Goal: Find specific page/section: Find specific page/section

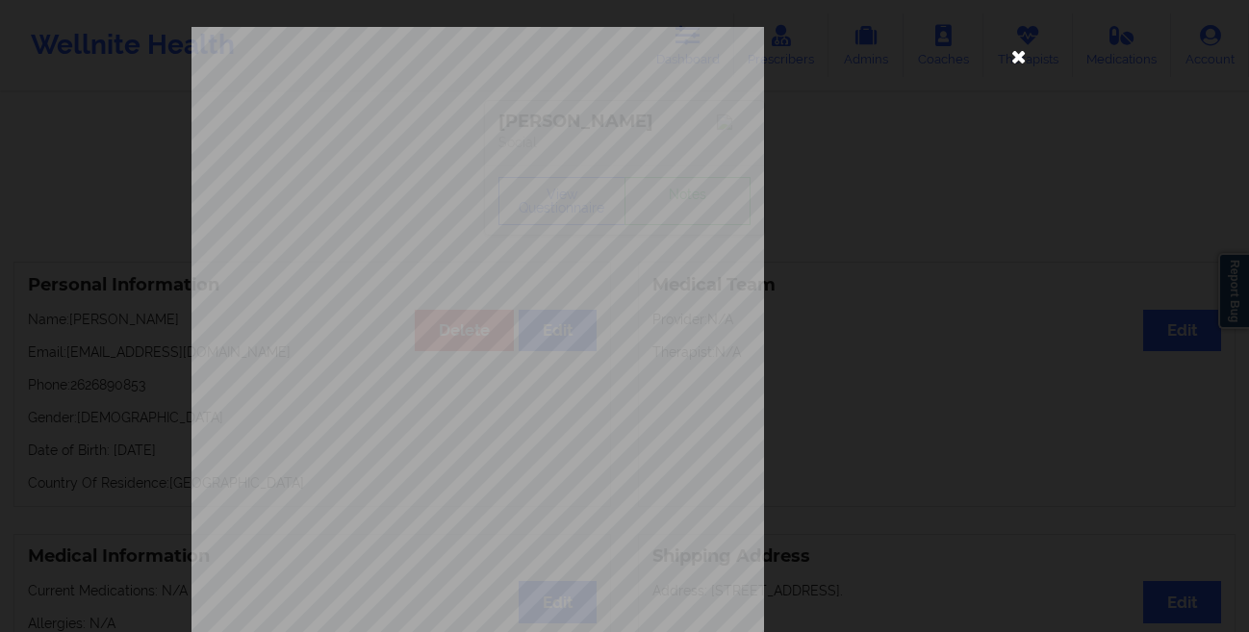
click at [1006, 62] on icon at bounding box center [1018, 55] width 31 height 31
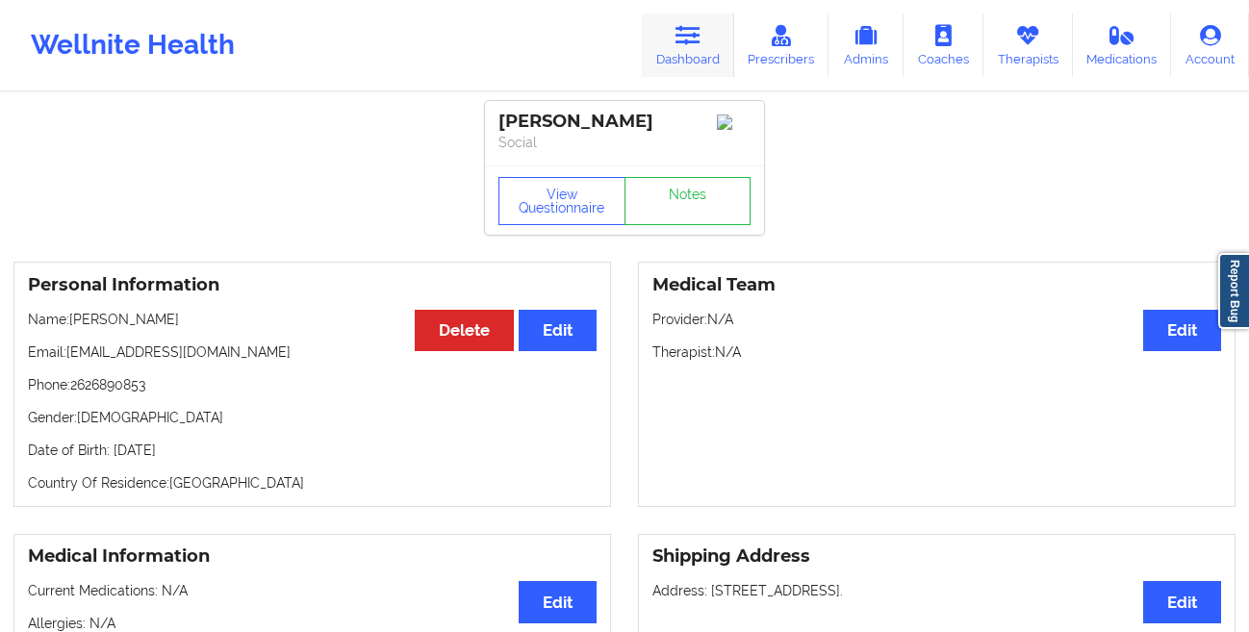
click at [693, 53] on link "Dashboard" at bounding box center [688, 44] width 92 height 63
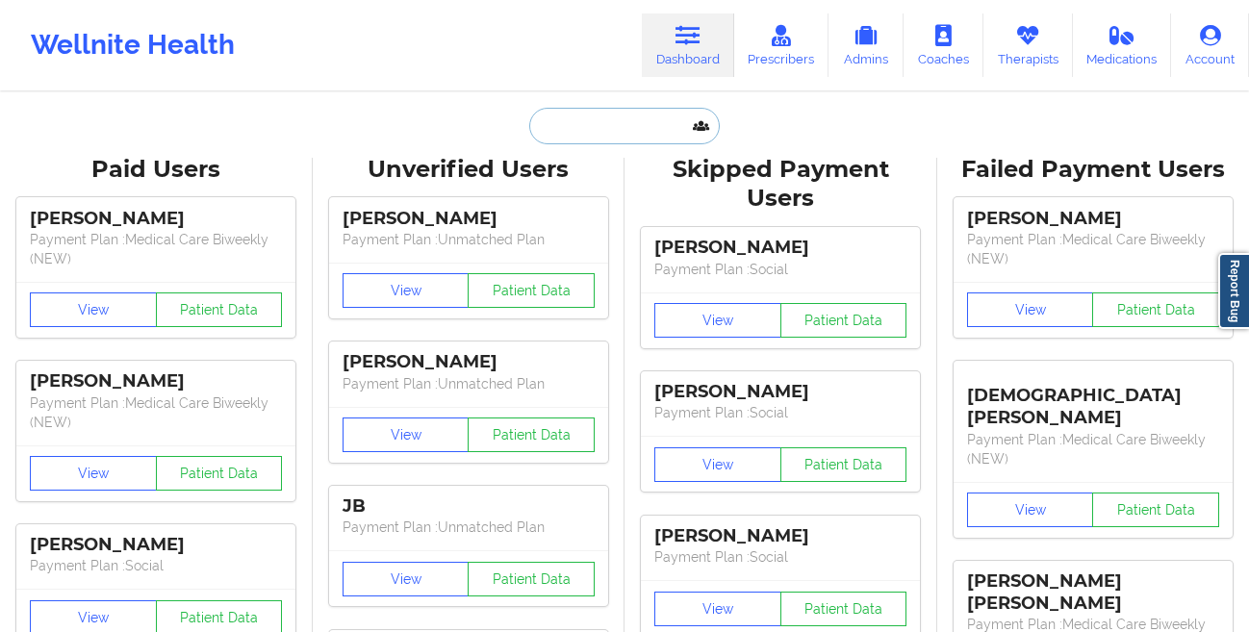
click at [586, 137] on input "text" at bounding box center [624, 126] width 190 height 37
paste input "[EMAIL_ADDRESS][DOMAIN_NAME]"
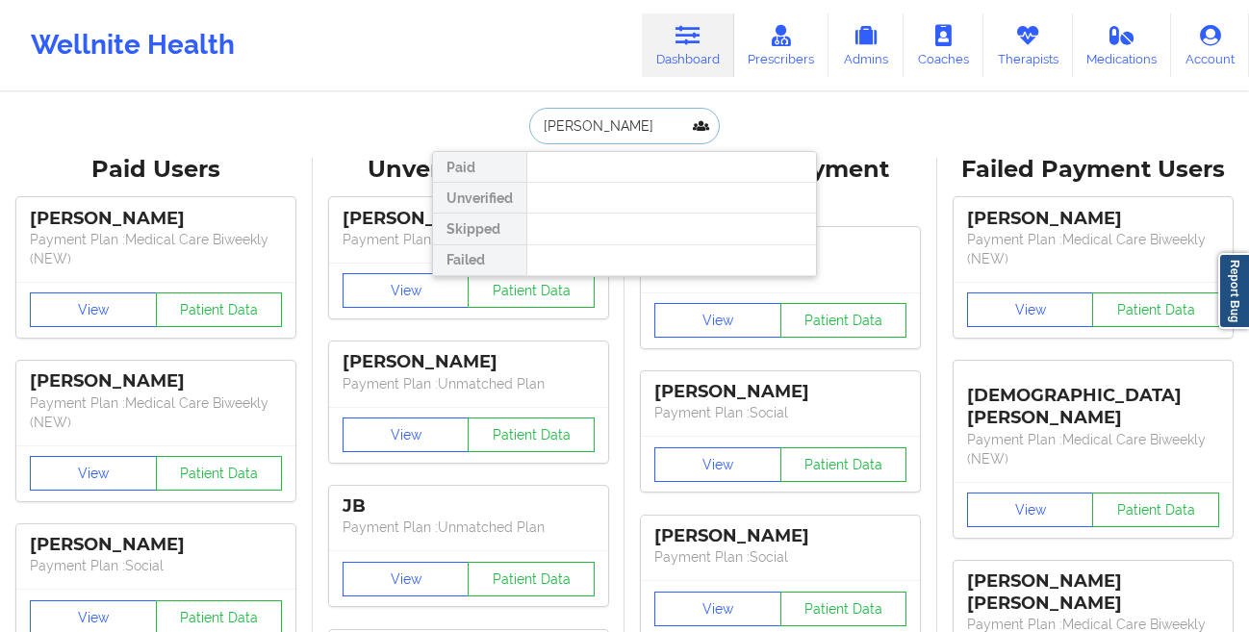
type input "[PERSON_NAME]"
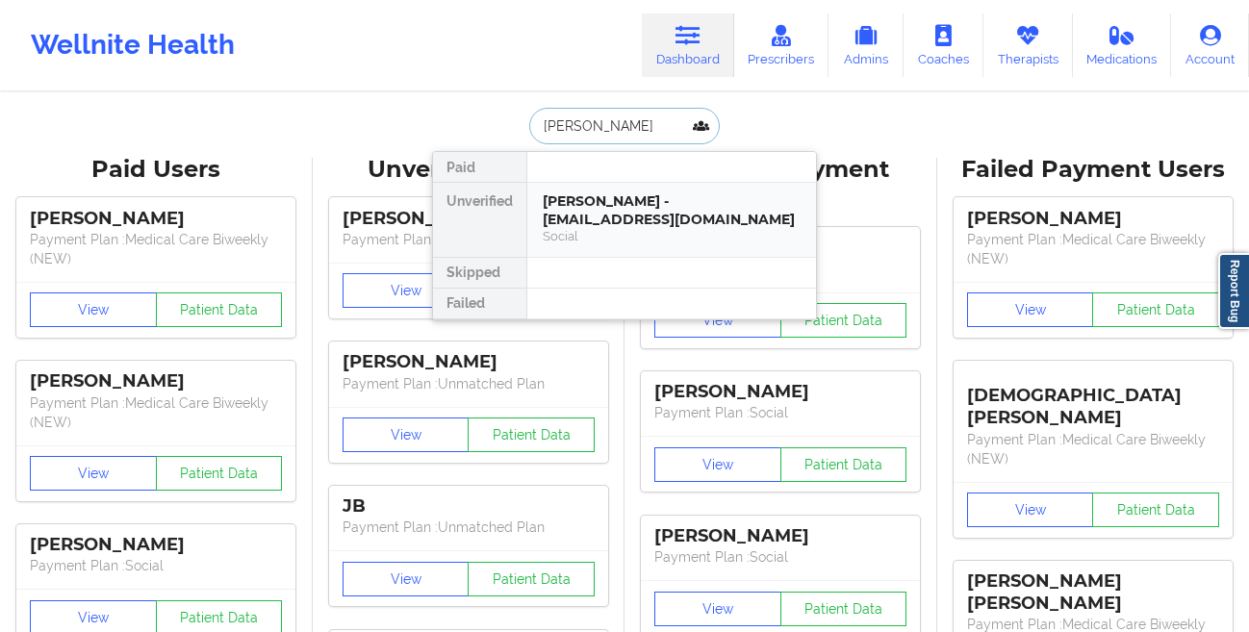
click at [605, 203] on div "[PERSON_NAME] - [EMAIL_ADDRESS][DOMAIN_NAME]" at bounding box center [672, 210] width 258 height 36
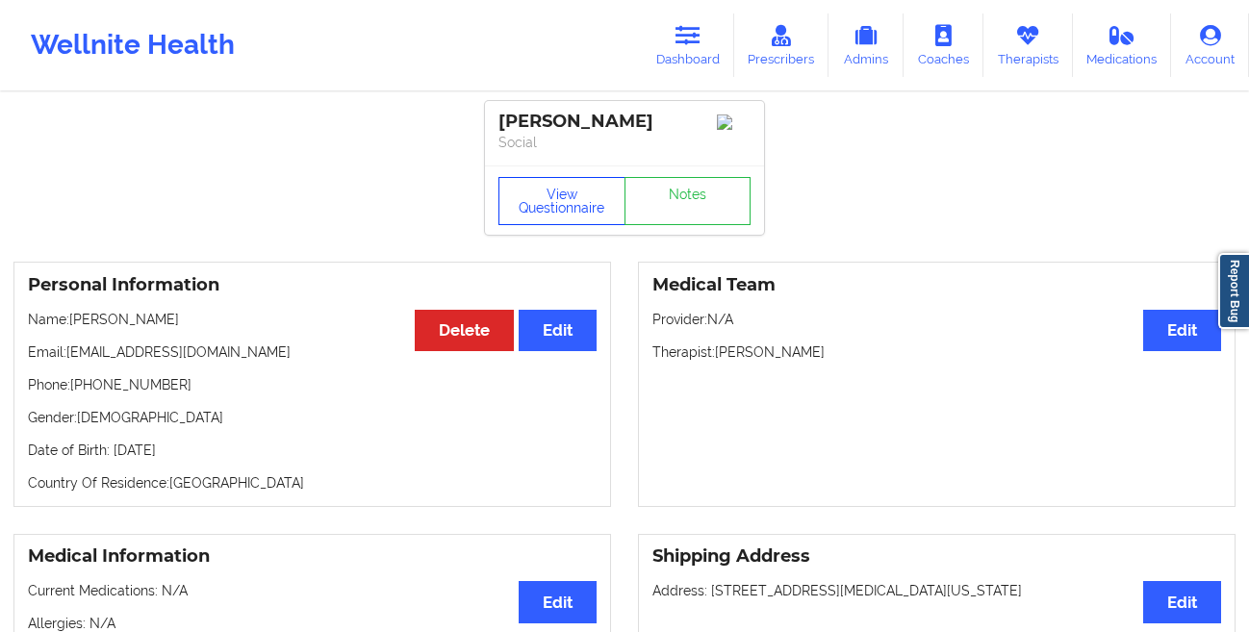
click at [561, 201] on button "View Questionnaire" at bounding box center [561, 201] width 127 height 48
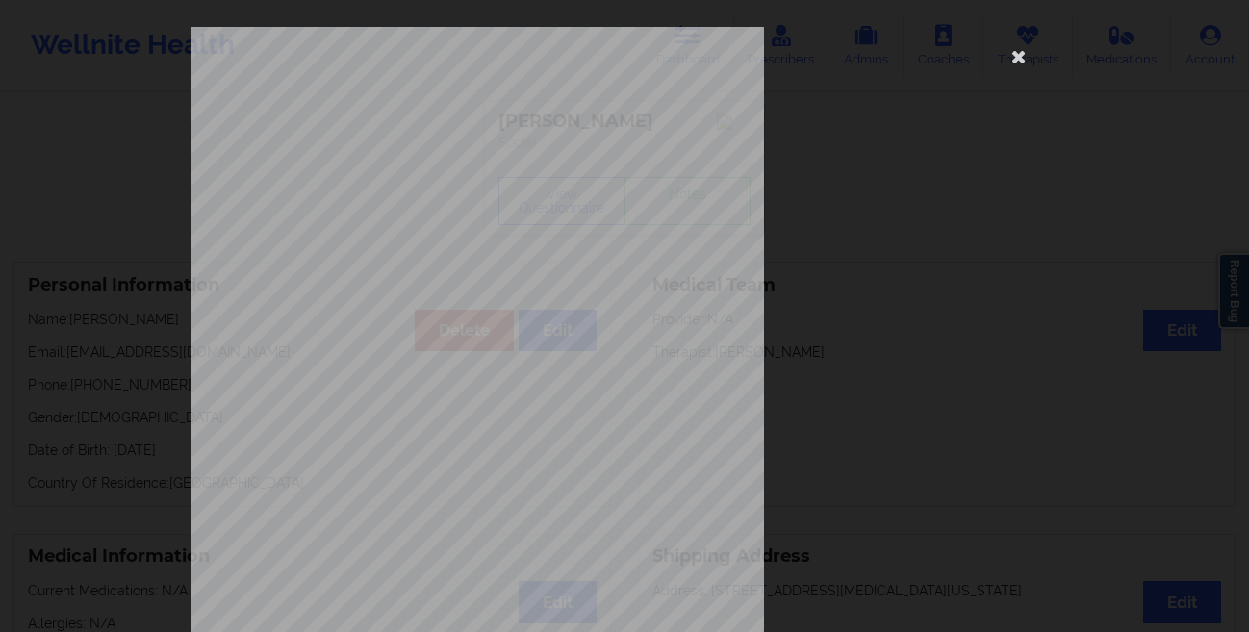
scroll to position [286, 0]
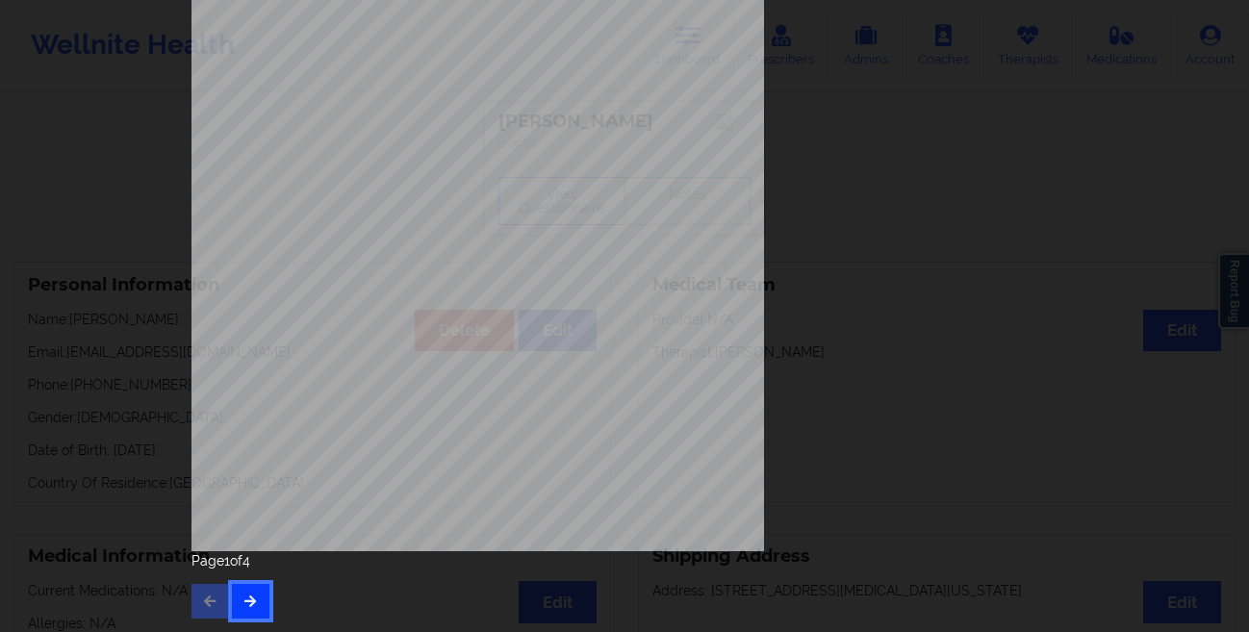
click at [249, 598] on icon "button" at bounding box center [250, 601] width 16 height 12
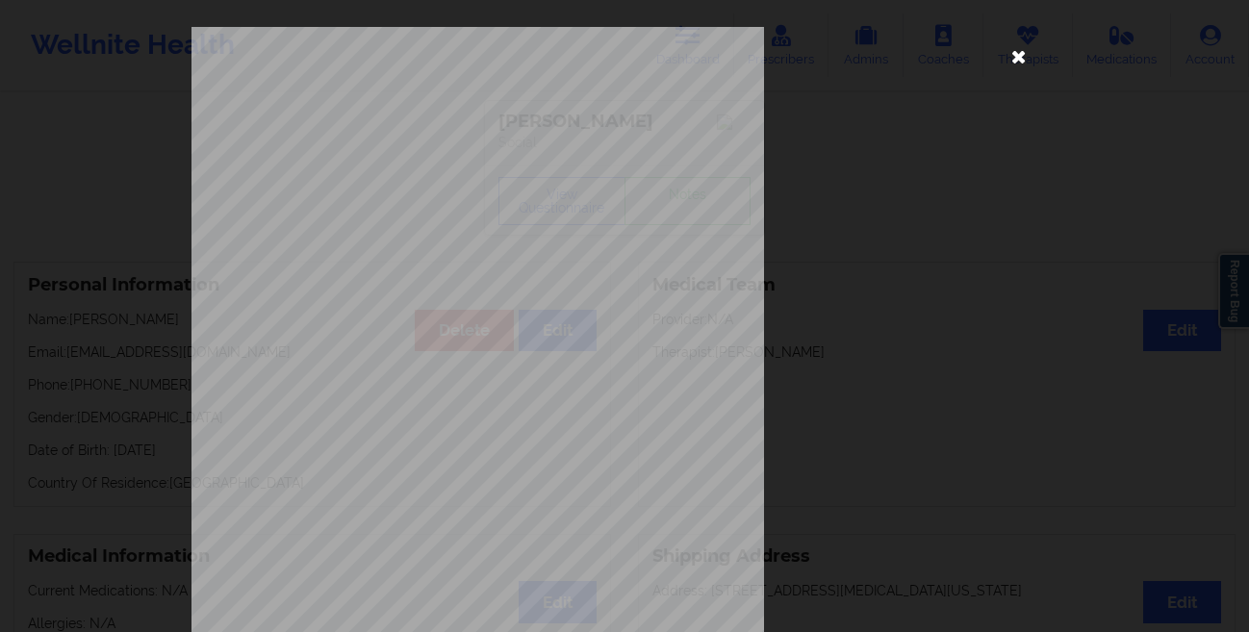
click at [1007, 66] on icon at bounding box center [1018, 55] width 31 height 31
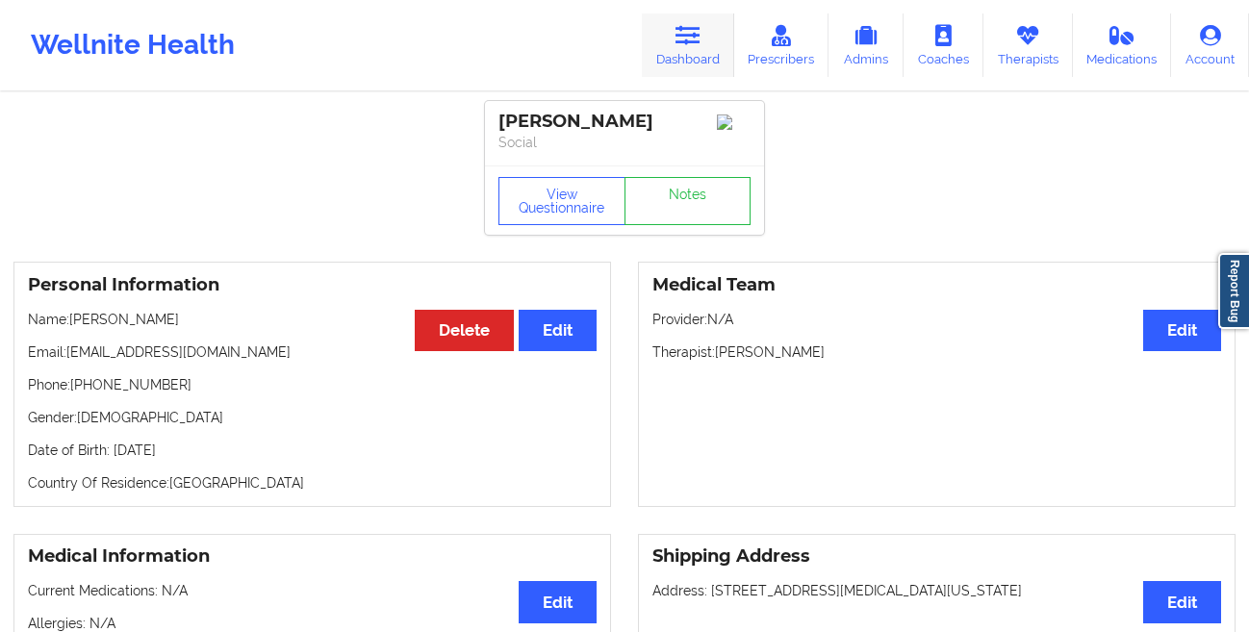
click at [683, 67] on link "Dashboard" at bounding box center [688, 44] width 92 height 63
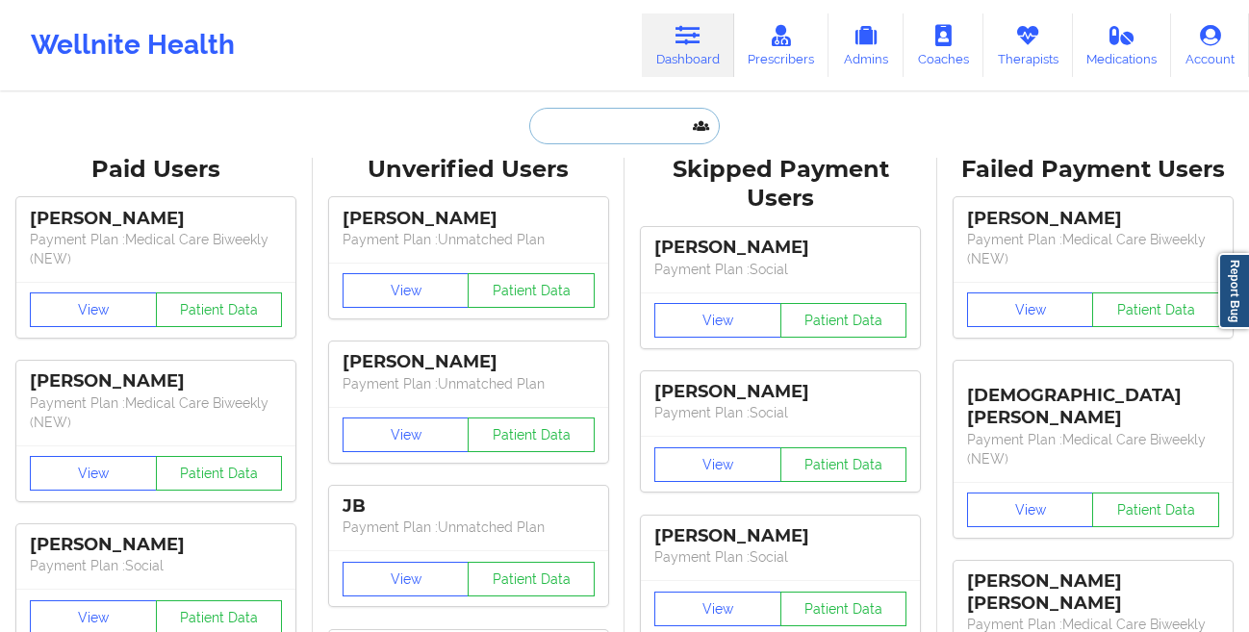
click at [618, 126] on input "text" at bounding box center [624, 126] width 190 height 37
paste input "[PERSON_NAME]"
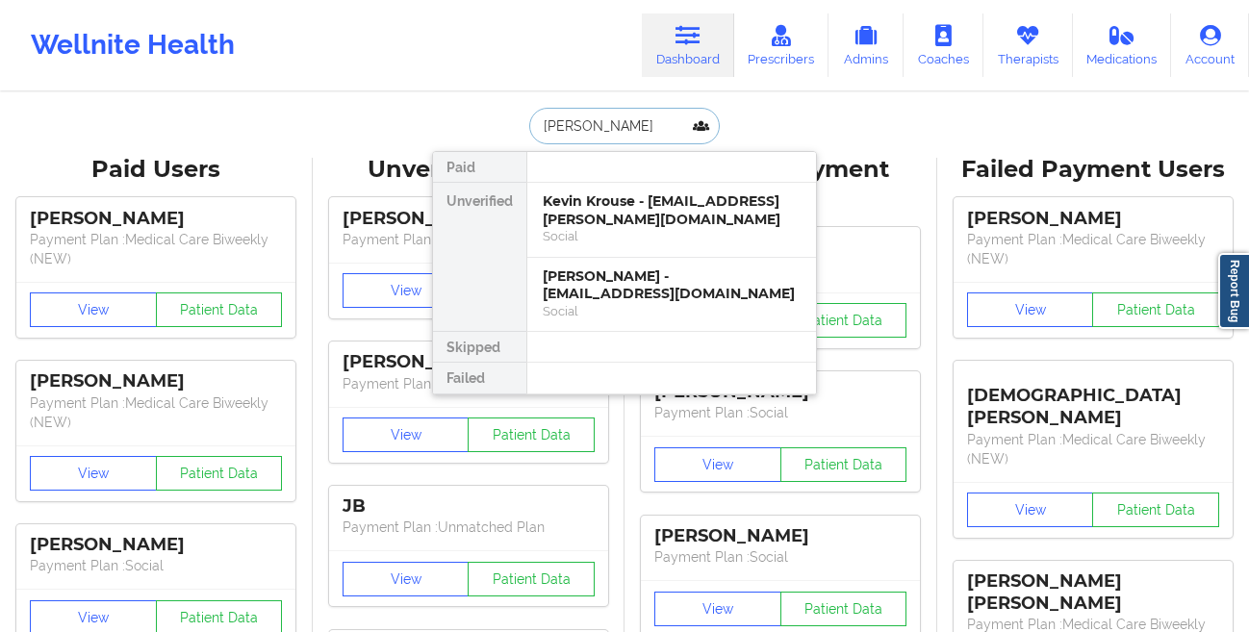
paste input "[PERSON_NAME]"
type input "[PERSON_NAME]"
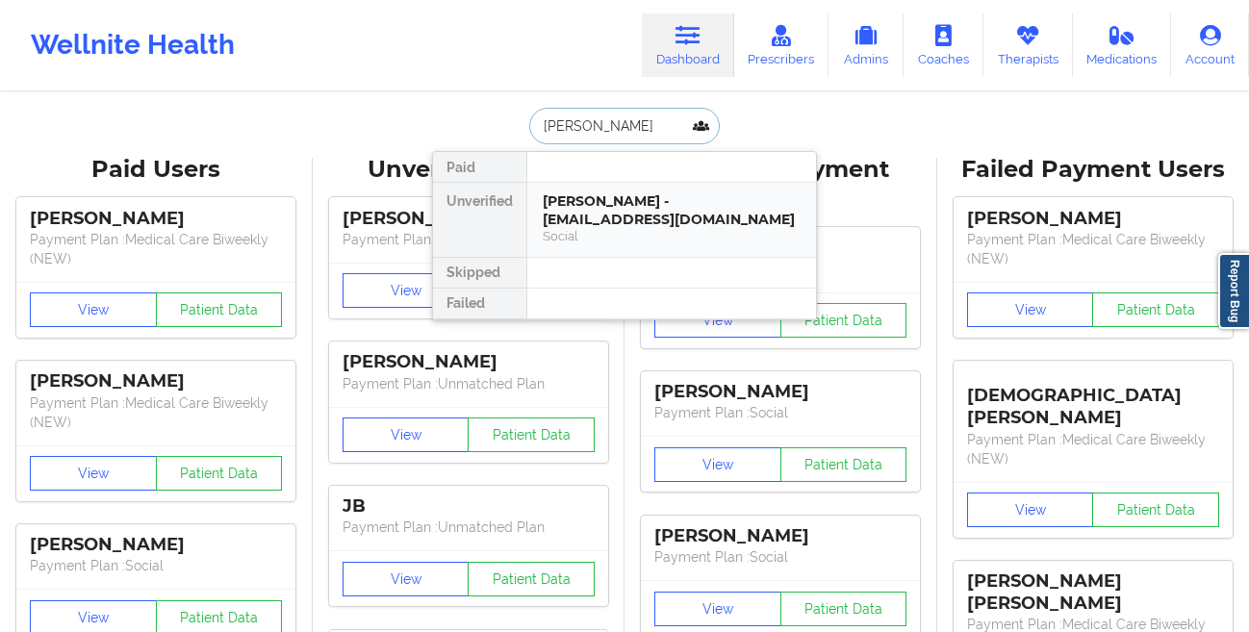
click at [573, 207] on div "[PERSON_NAME] - [EMAIL_ADDRESS][DOMAIN_NAME]" at bounding box center [672, 210] width 258 height 36
